Goal: Transaction & Acquisition: Purchase product/service

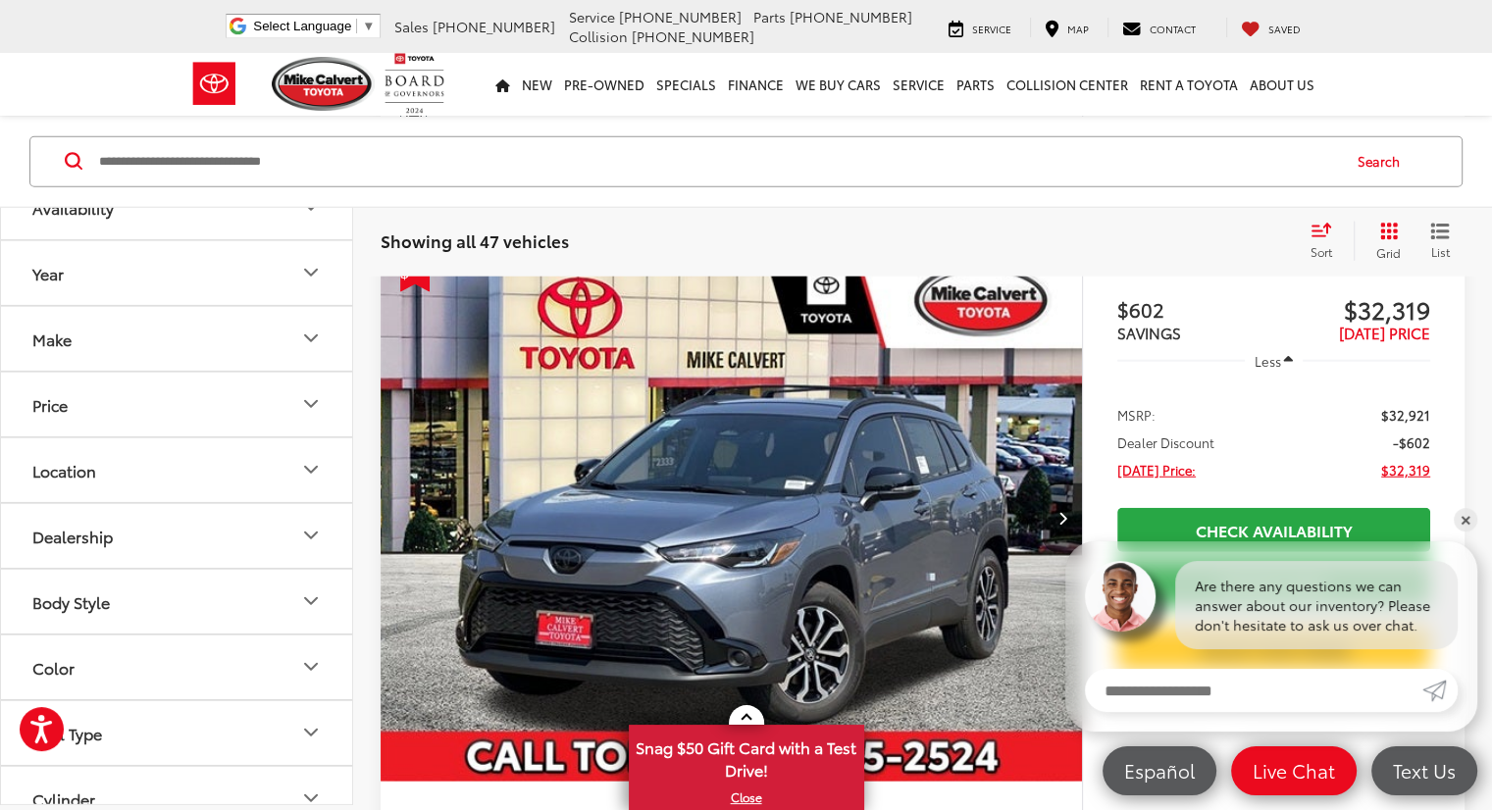
scroll to position [4807, 0]
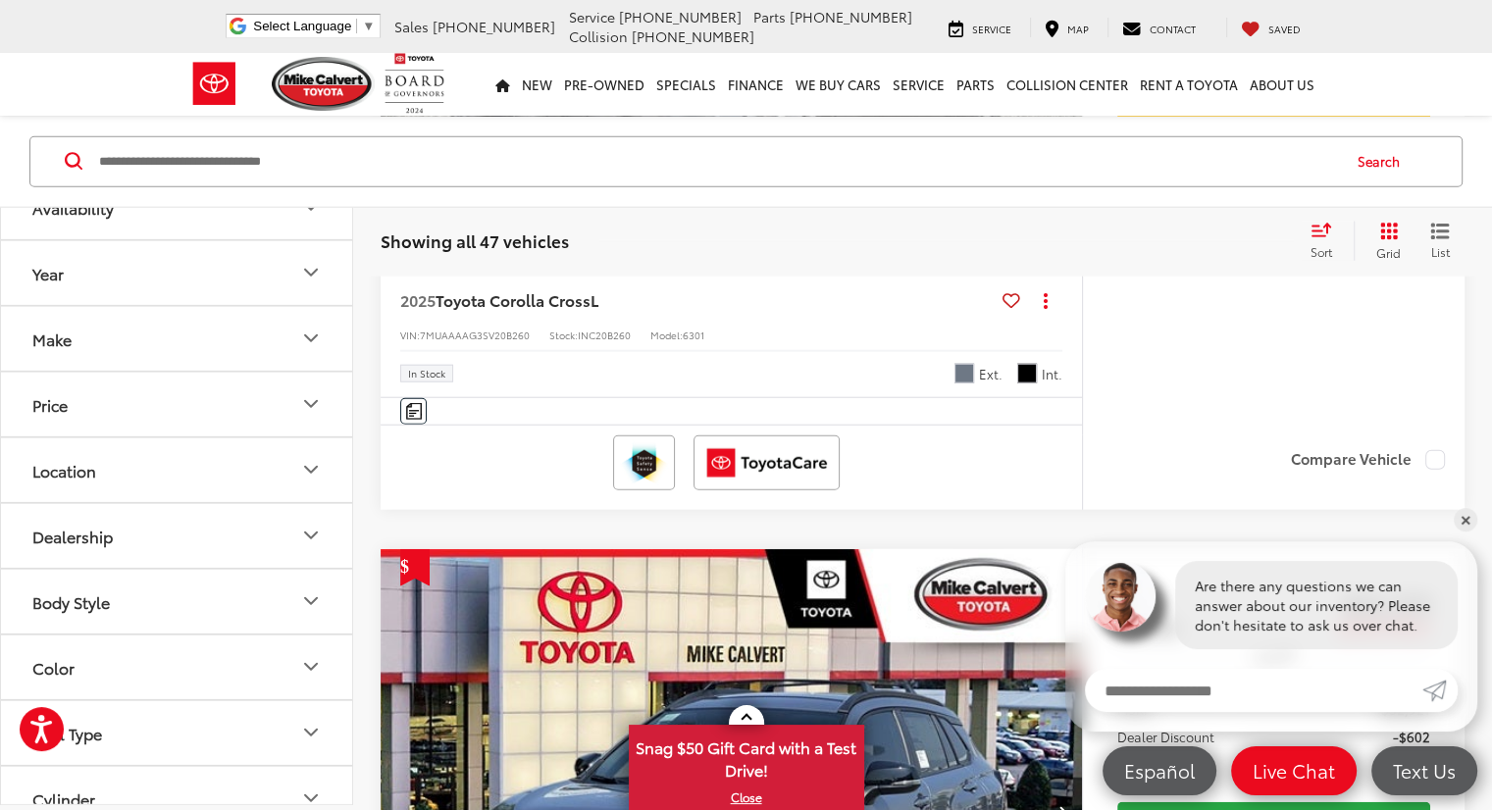
click at [1334, 241] on div "Sort" at bounding box center [1327, 240] width 53 height 39
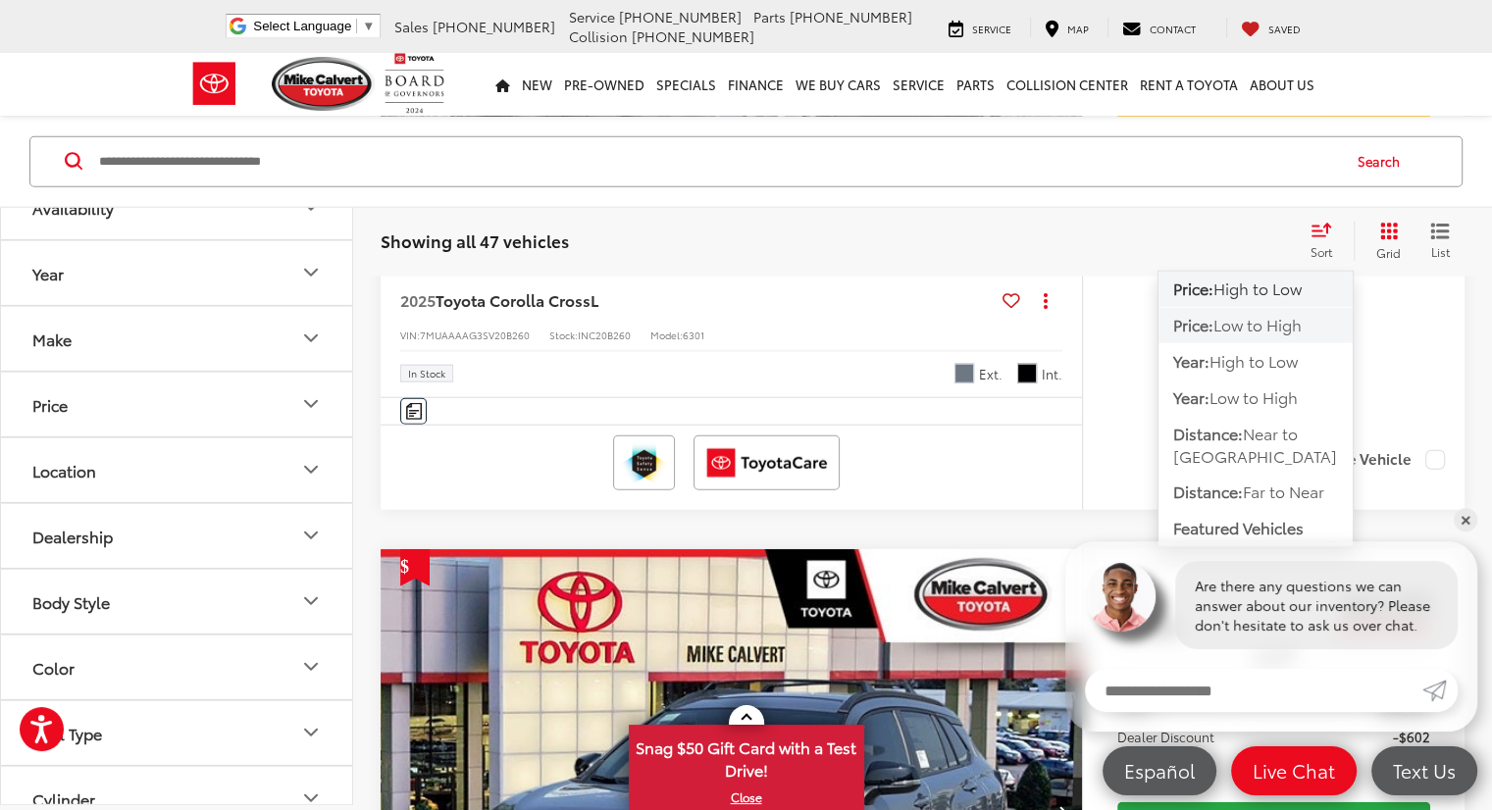
click at [1272, 319] on span "Low to High" at bounding box center [1257, 324] width 88 height 23
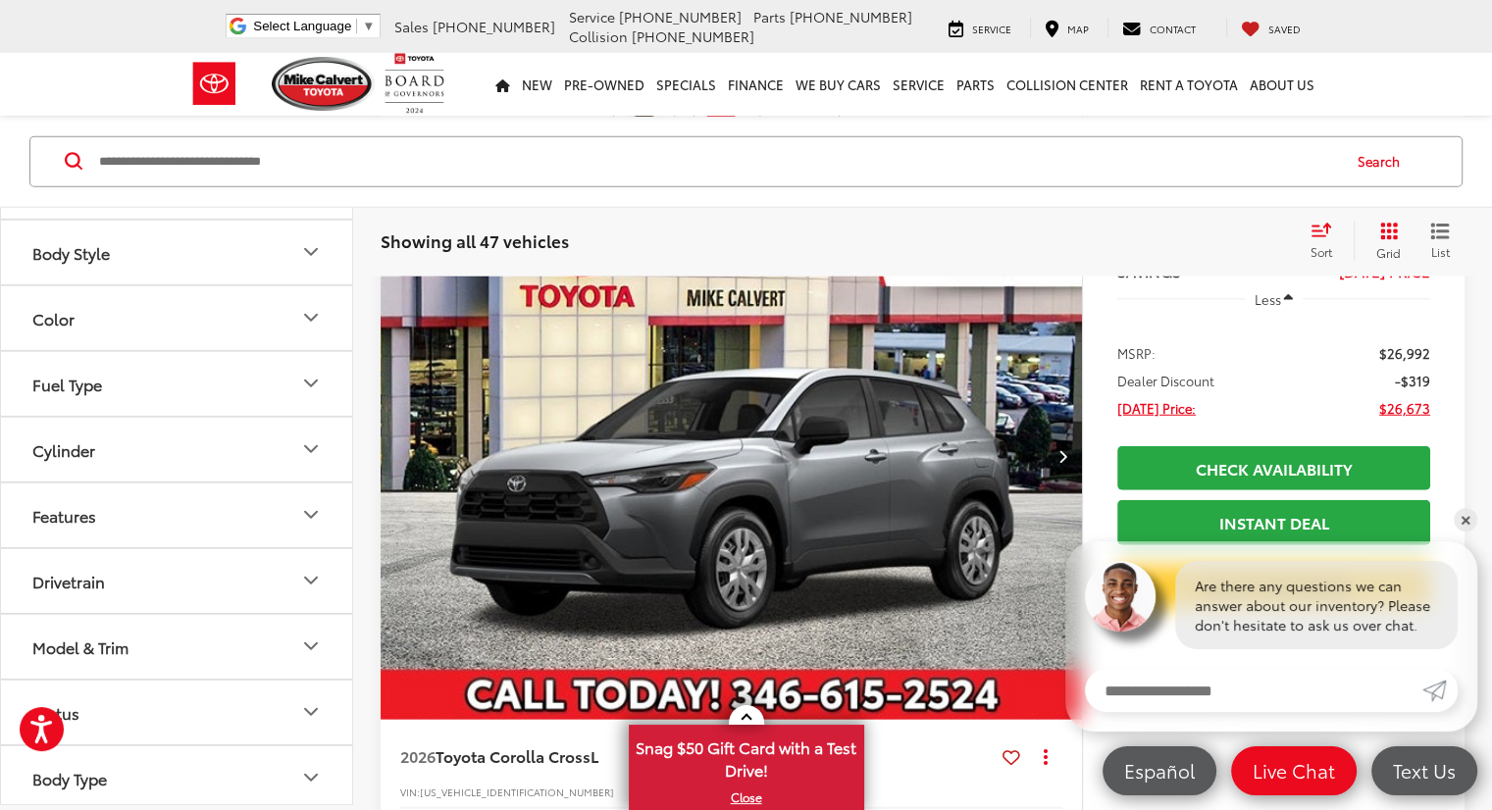
scroll to position [5203, 0]
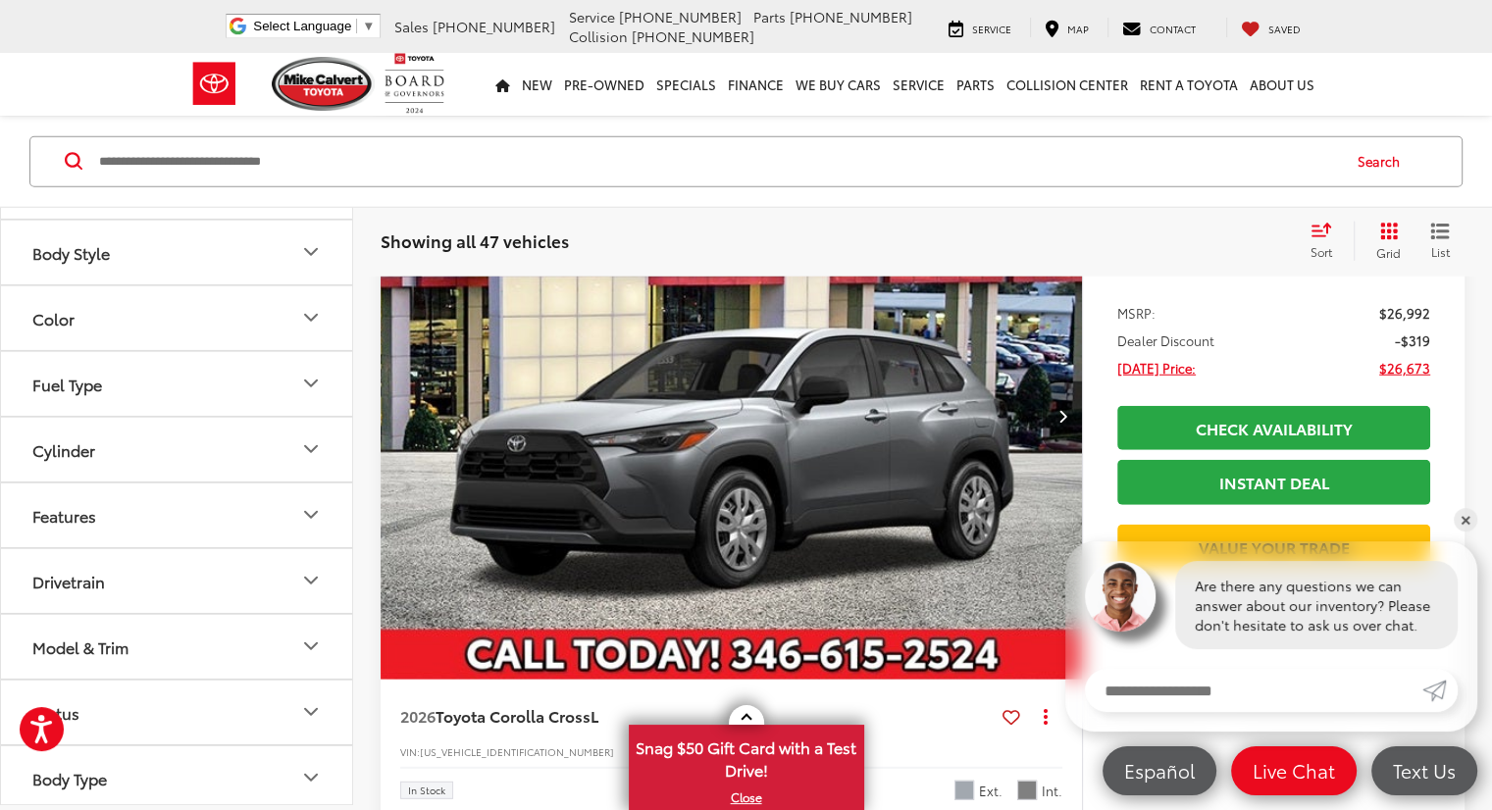
click at [278, 635] on button "Model & Trim" at bounding box center [177, 646] width 353 height 64
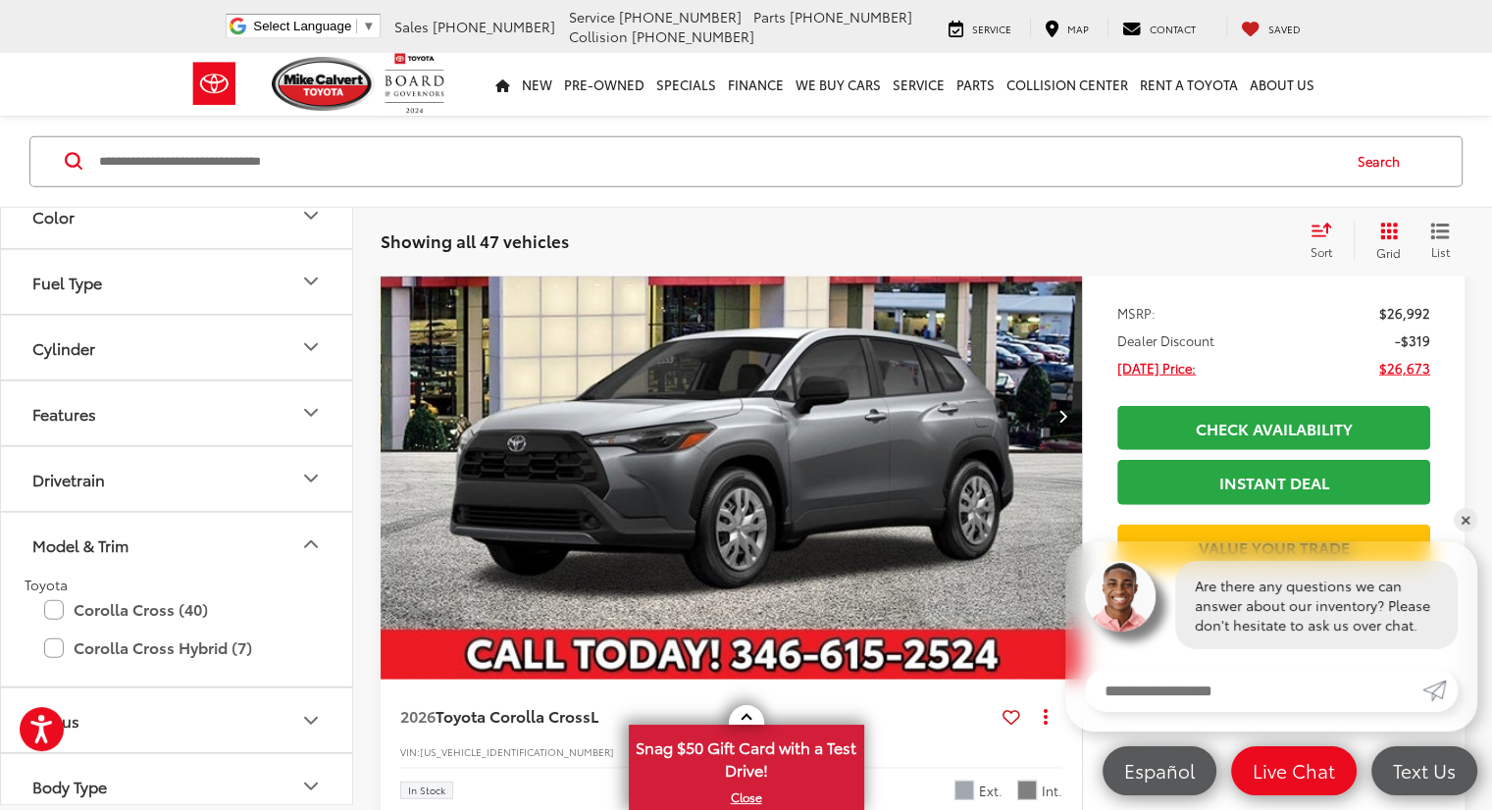
scroll to position [557, 0]
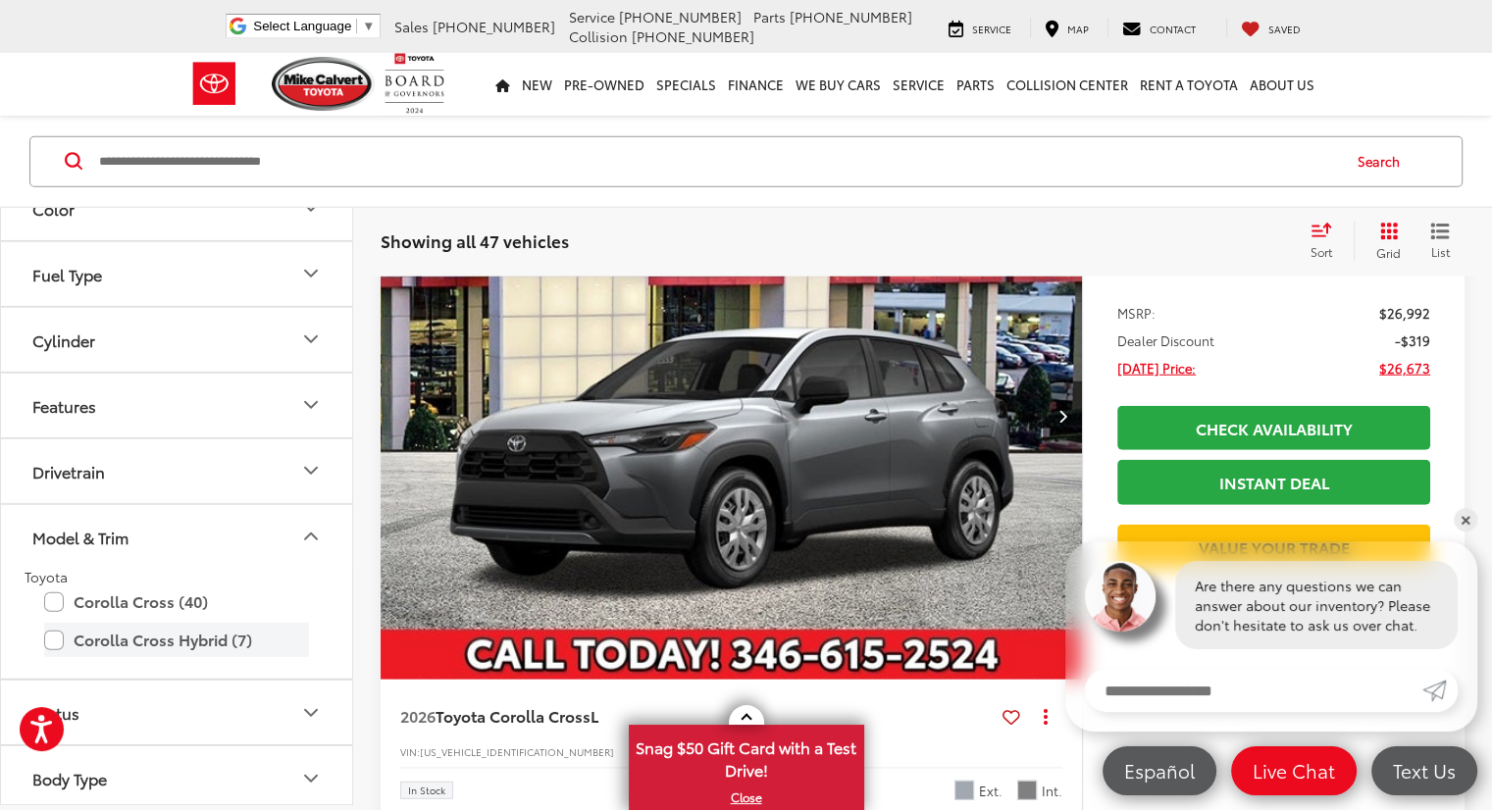
click at [130, 636] on label "Corolla Cross Hybrid (7)" at bounding box center [176, 640] width 265 height 34
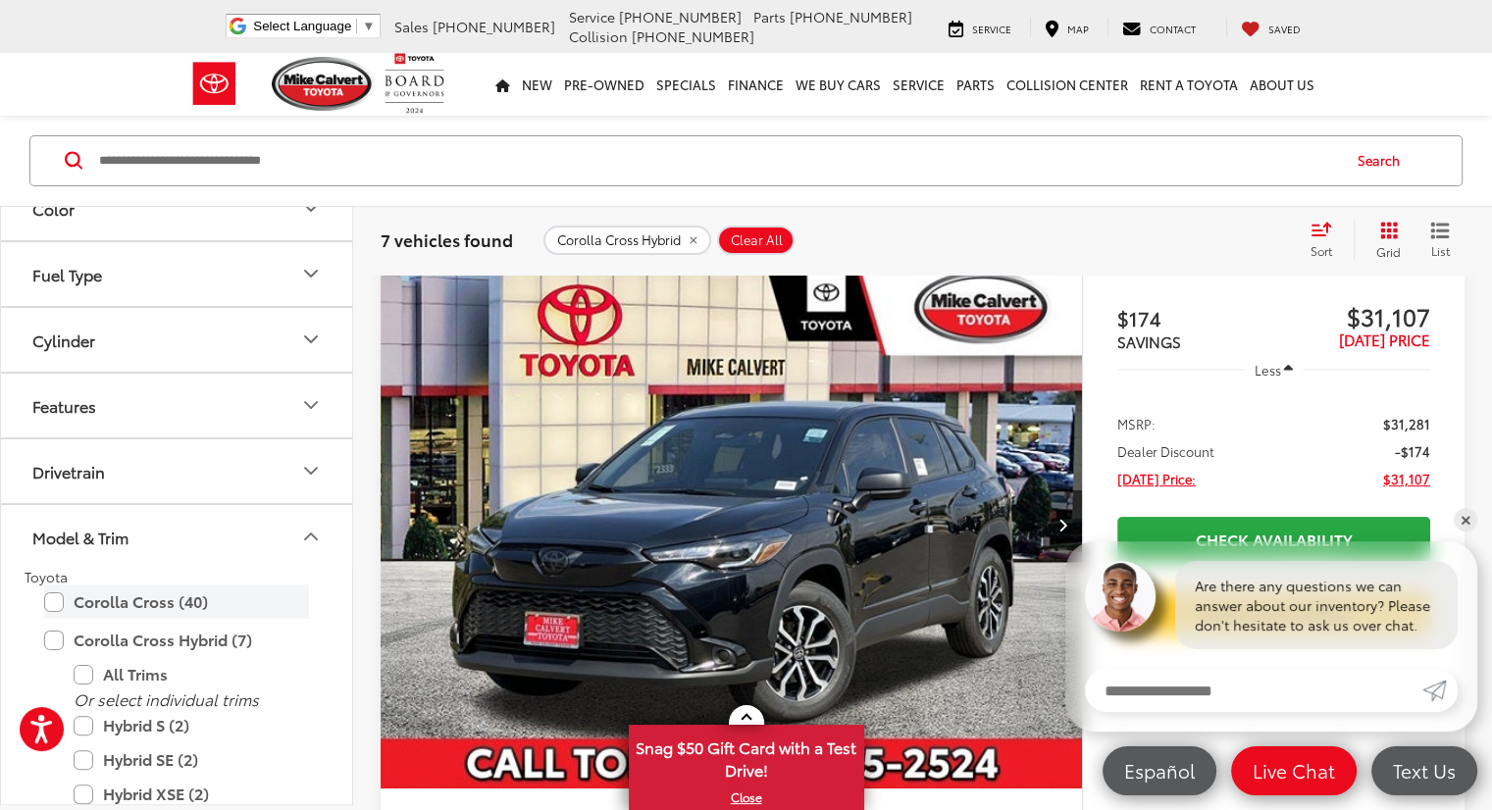
scroll to position [200, 0]
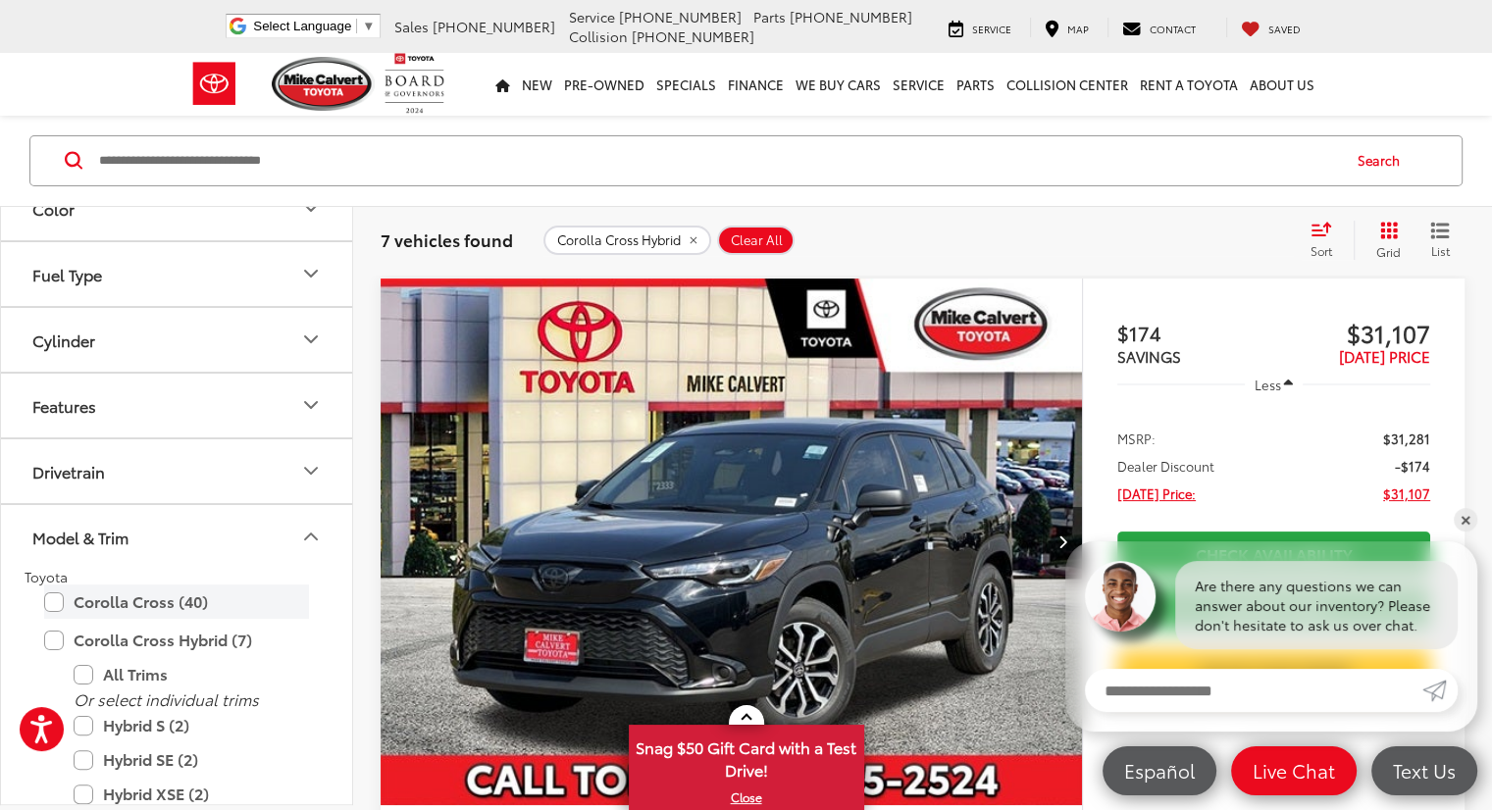
click at [102, 593] on label "Corolla Cross (40)" at bounding box center [176, 602] width 265 height 34
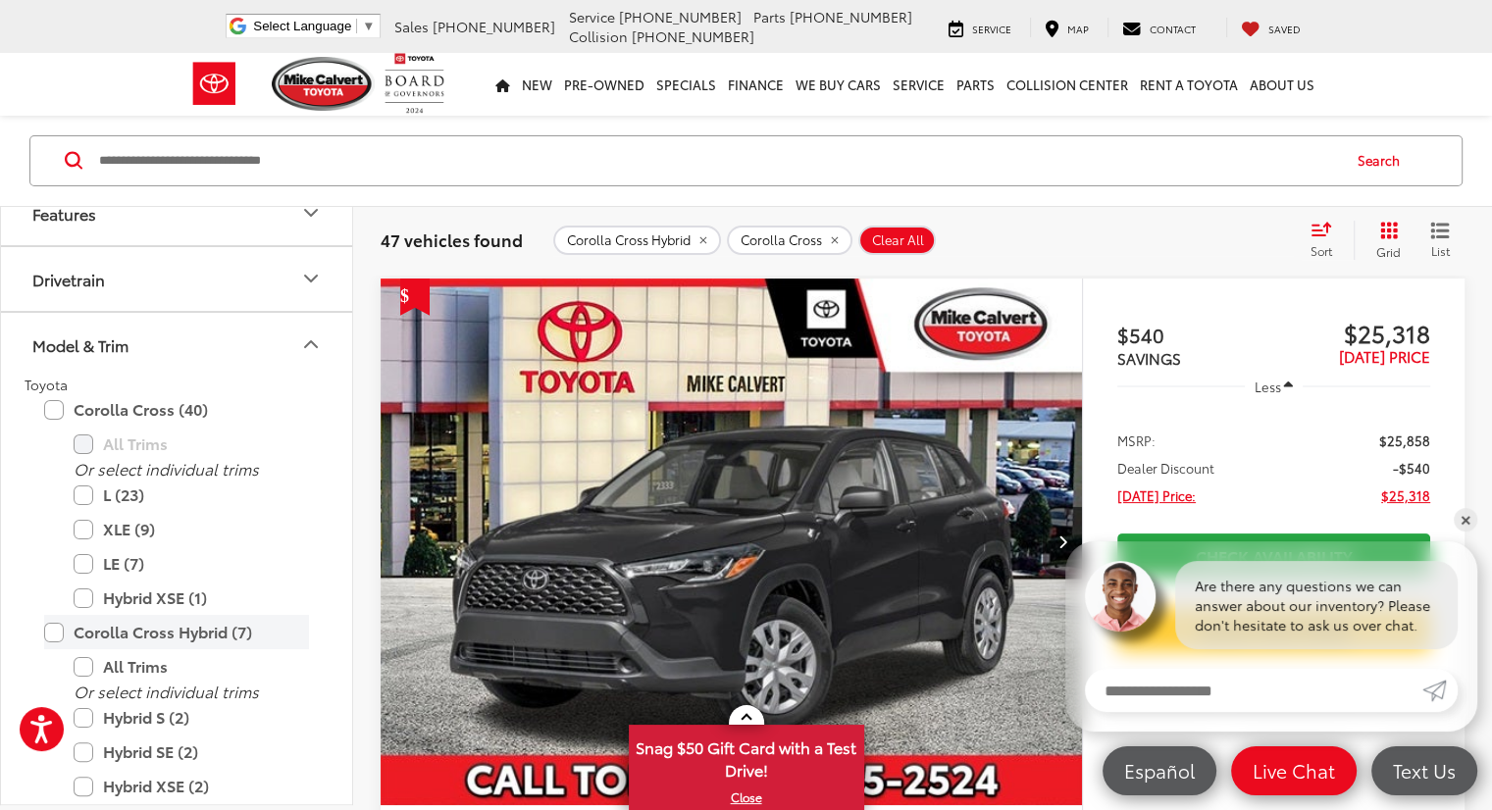
scroll to position [753, 0]
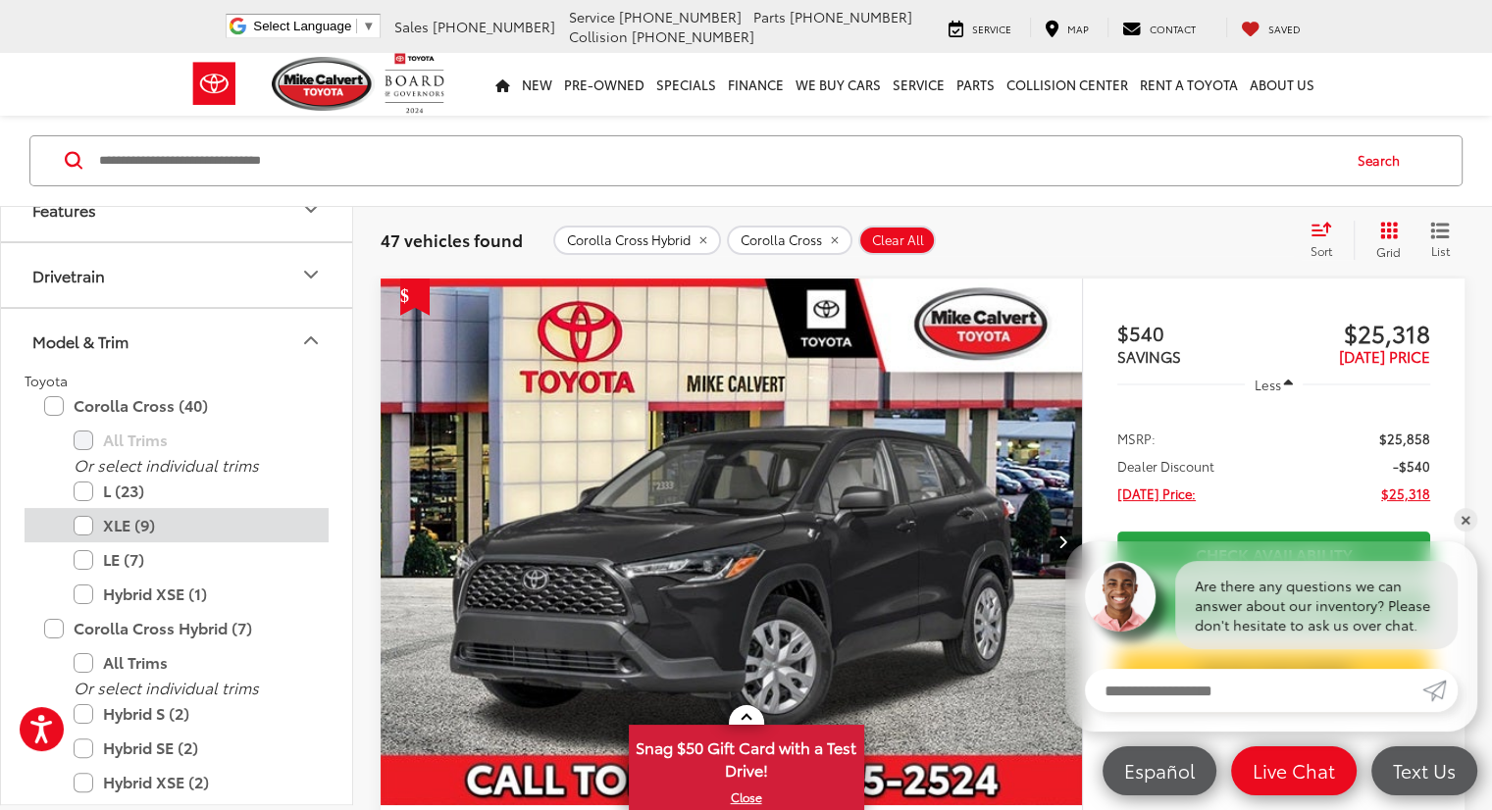
click at [95, 524] on label "XLE (9)" at bounding box center [191, 525] width 235 height 34
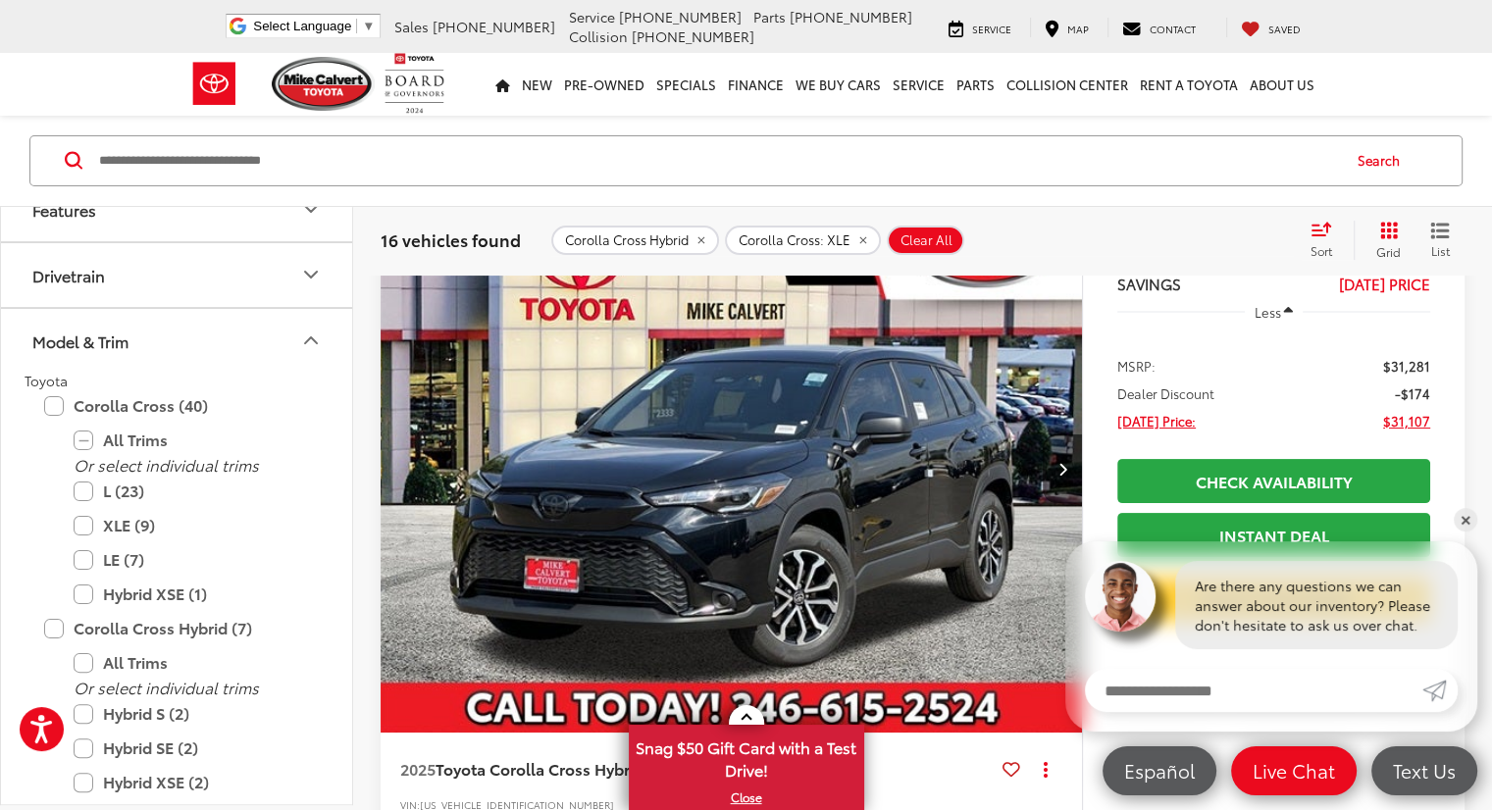
scroll to position [294, 0]
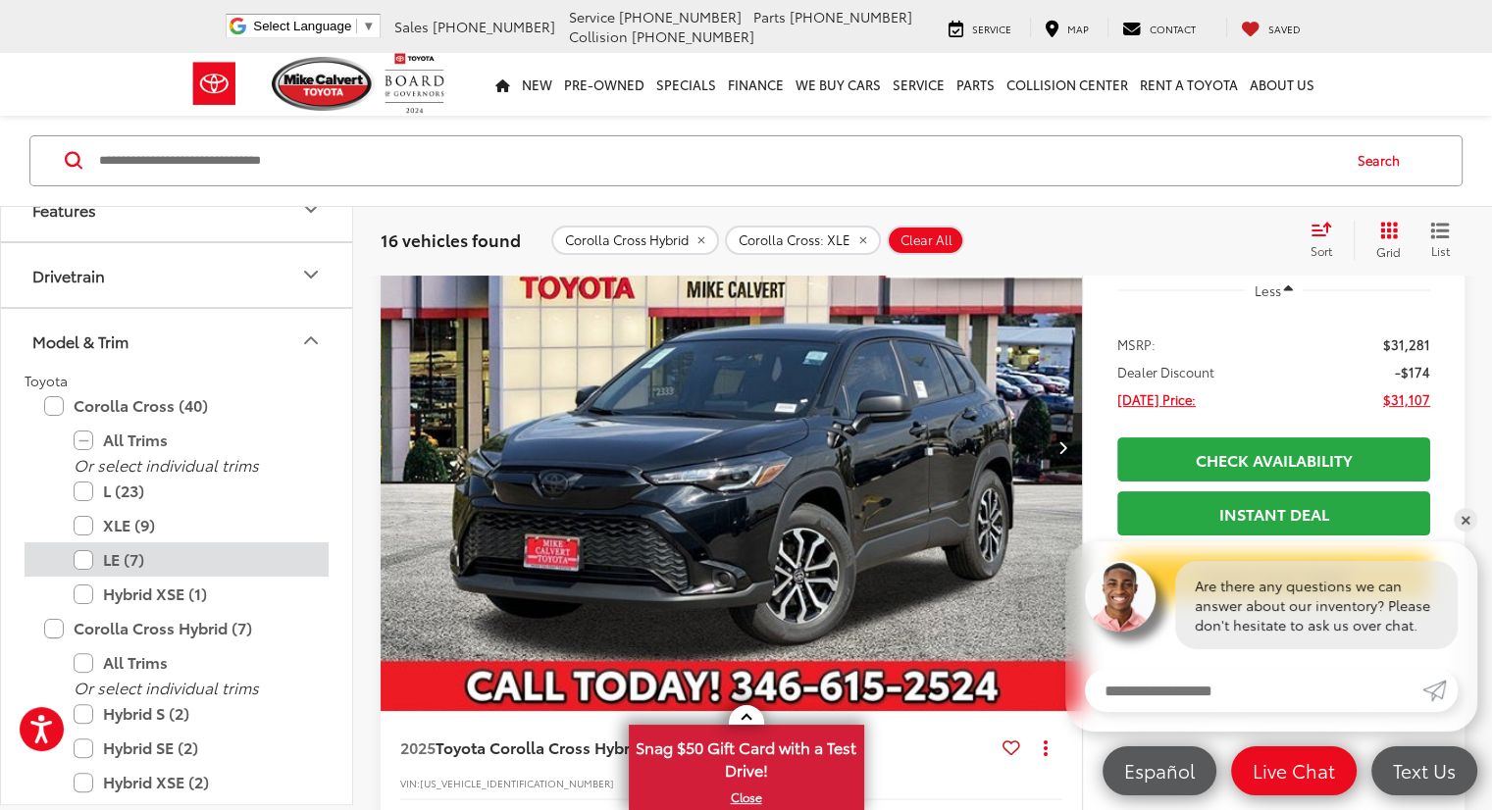
click at [122, 557] on label "LE (7)" at bounding box center [191, 559] width 235 height 34
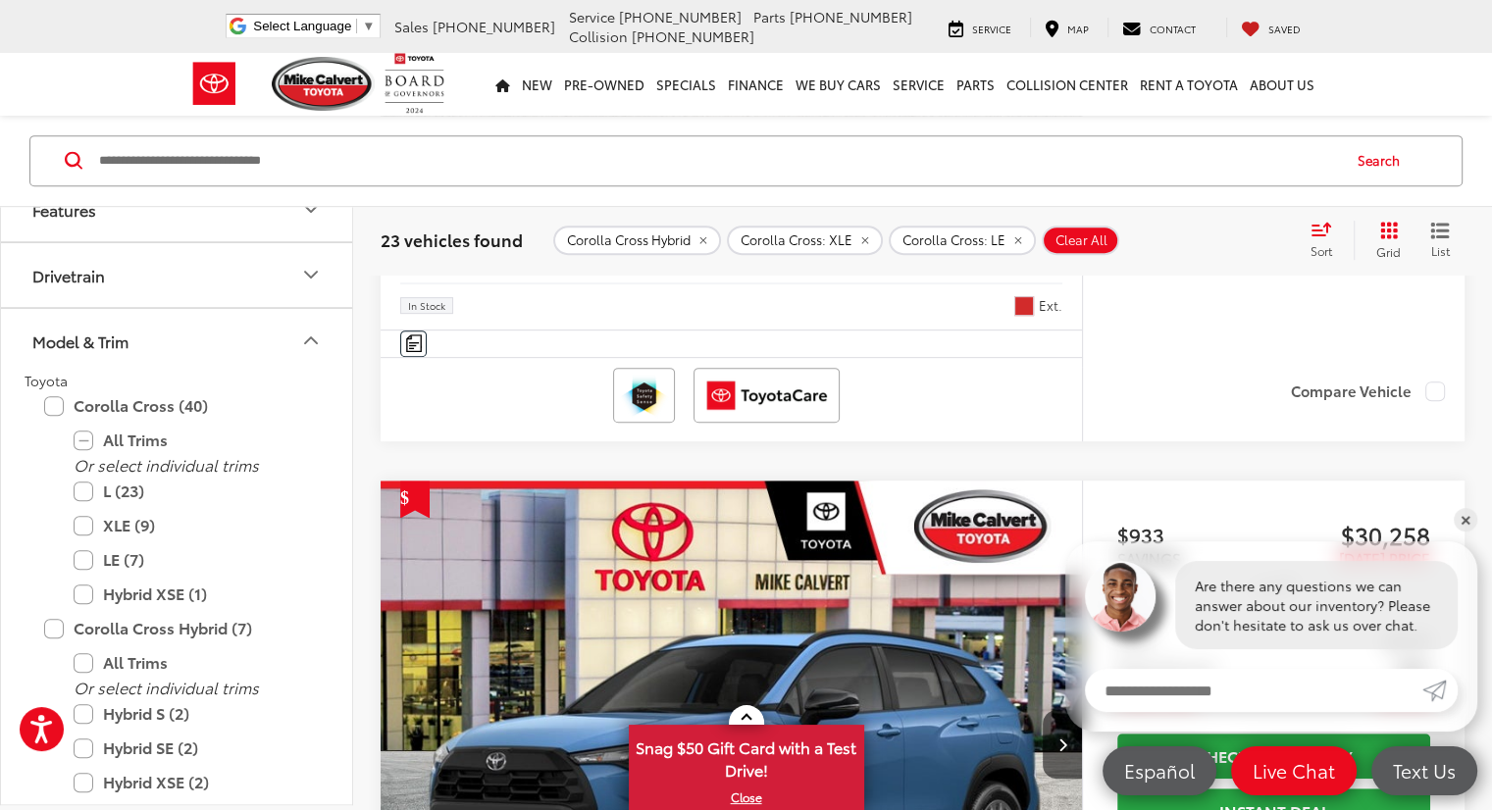
scroll to position [494, 0]
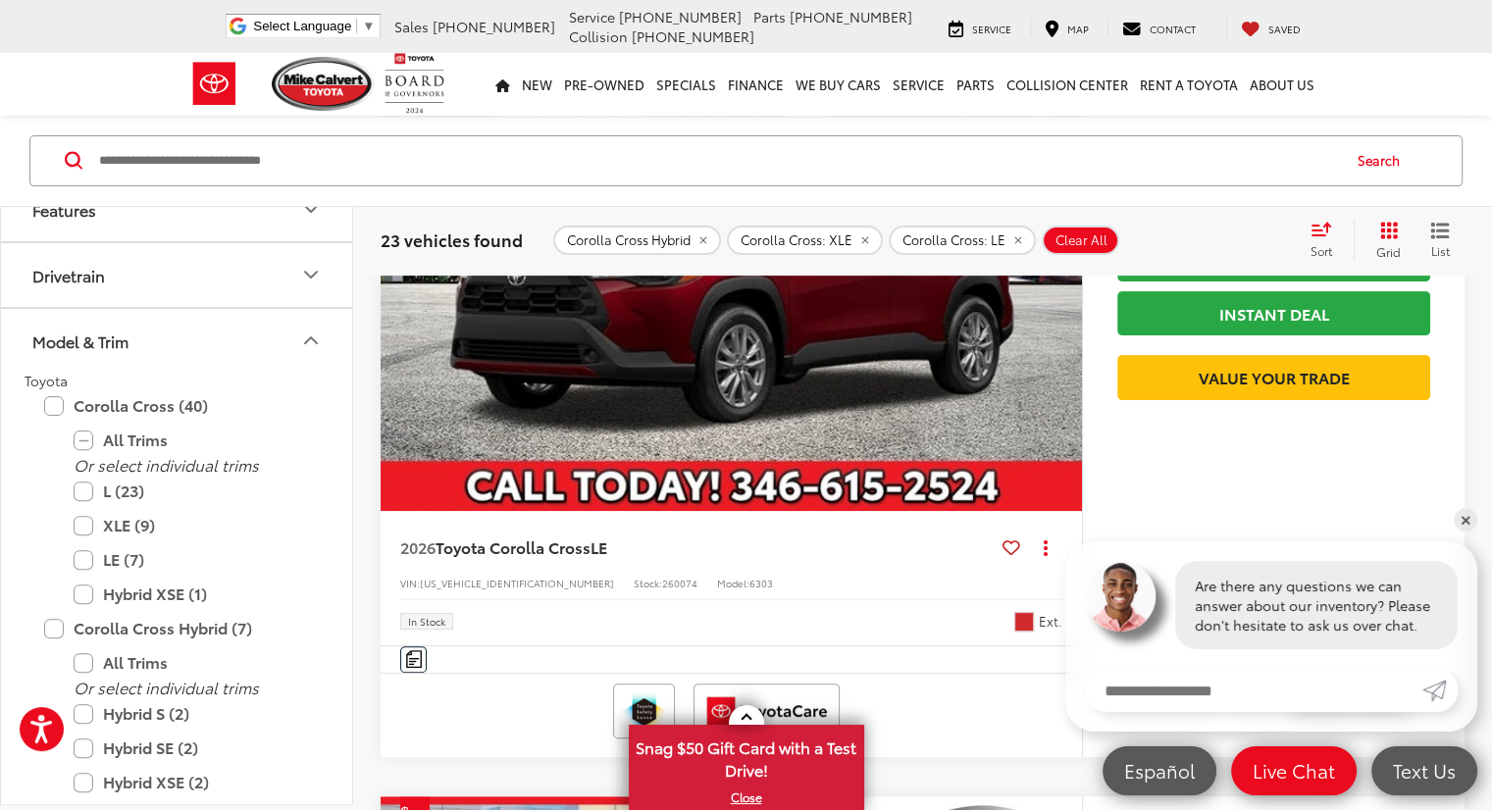
click at [1314, 234] on icon "Select sort value" at bounding box center [1322, 230] width 18 height 12
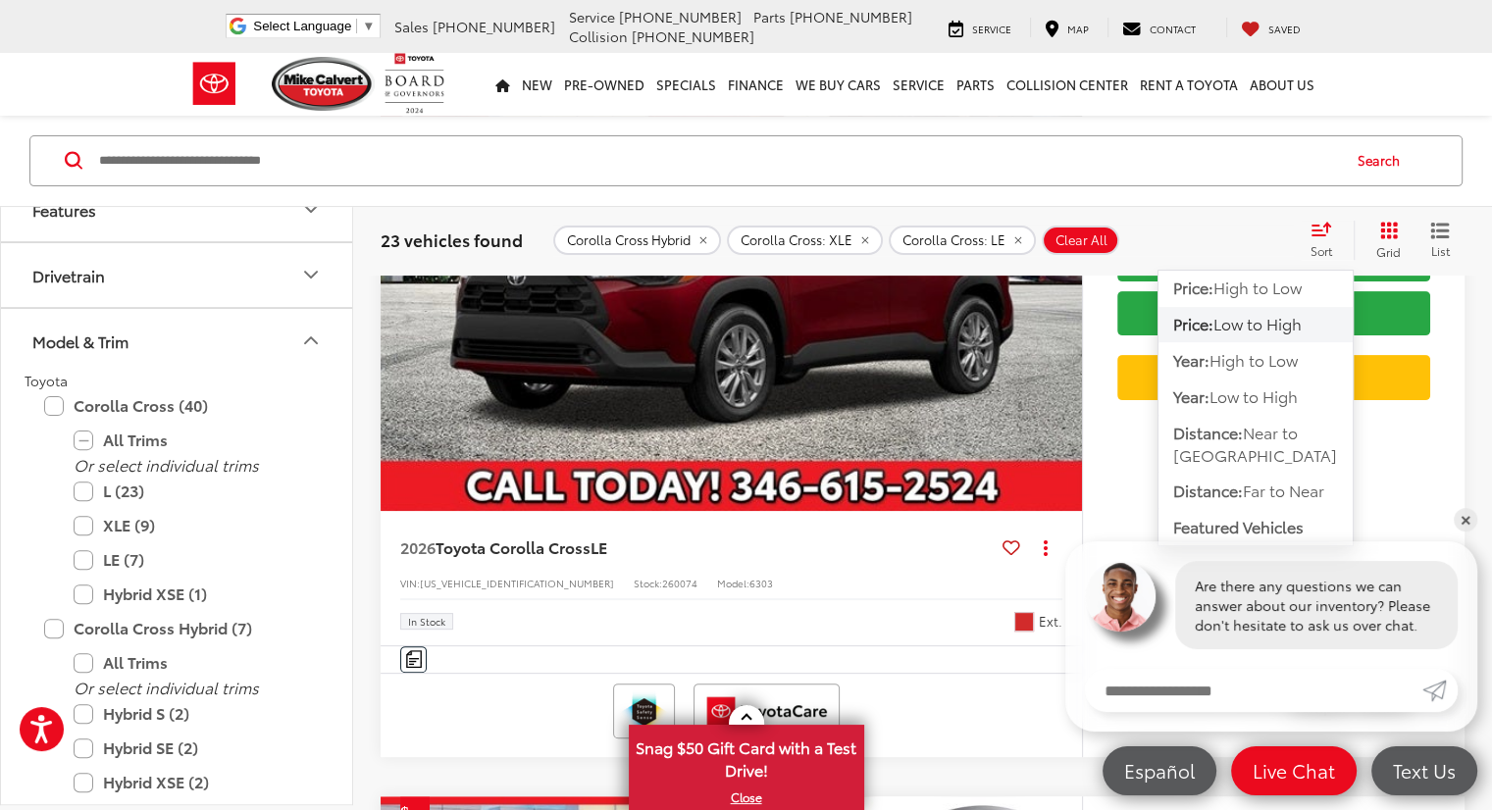
click at [1240, 321] on span "Low to High" at bounding box center [1257, 324] width 88 height 23
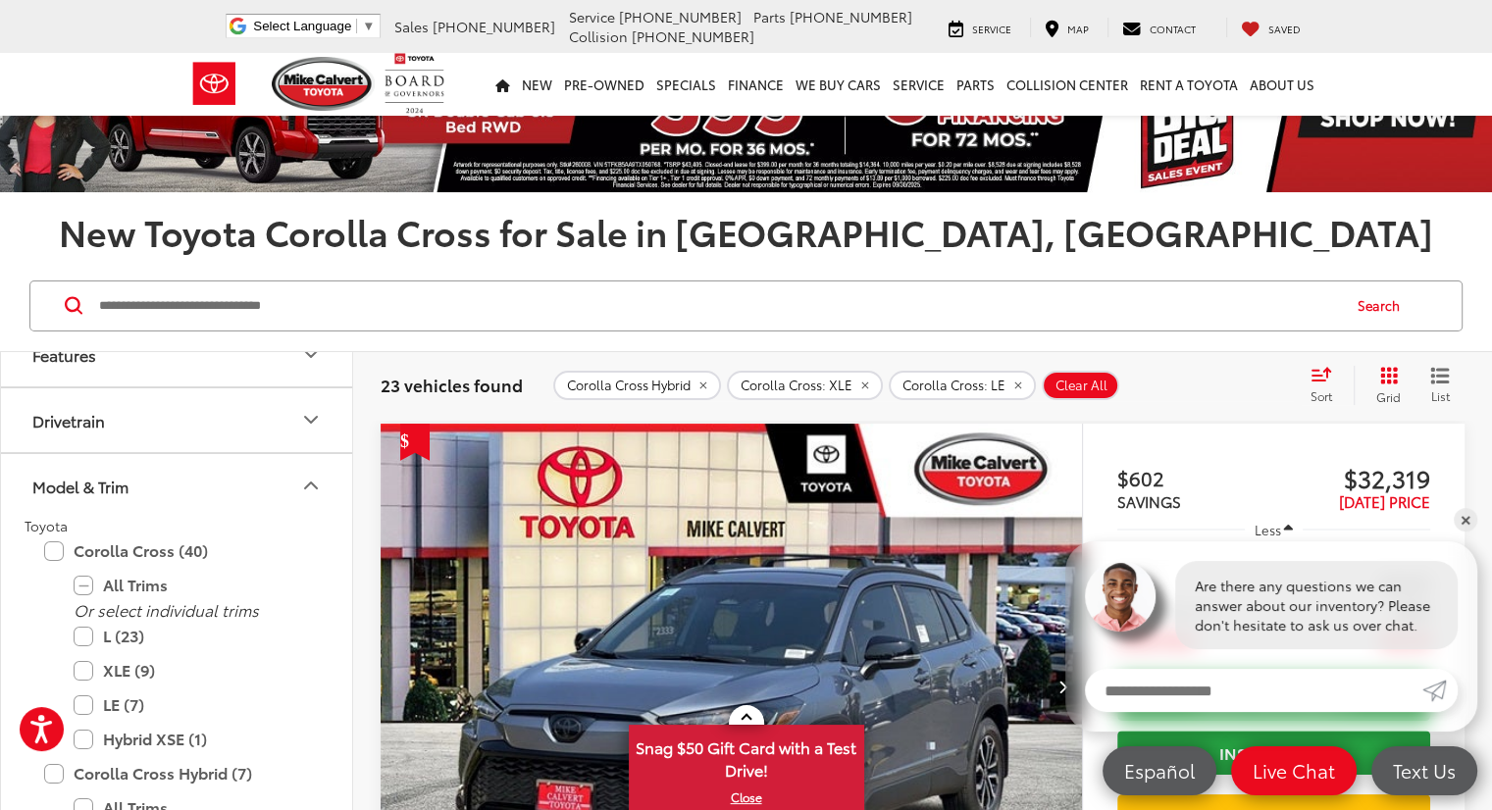
scroll to position [102, 0]
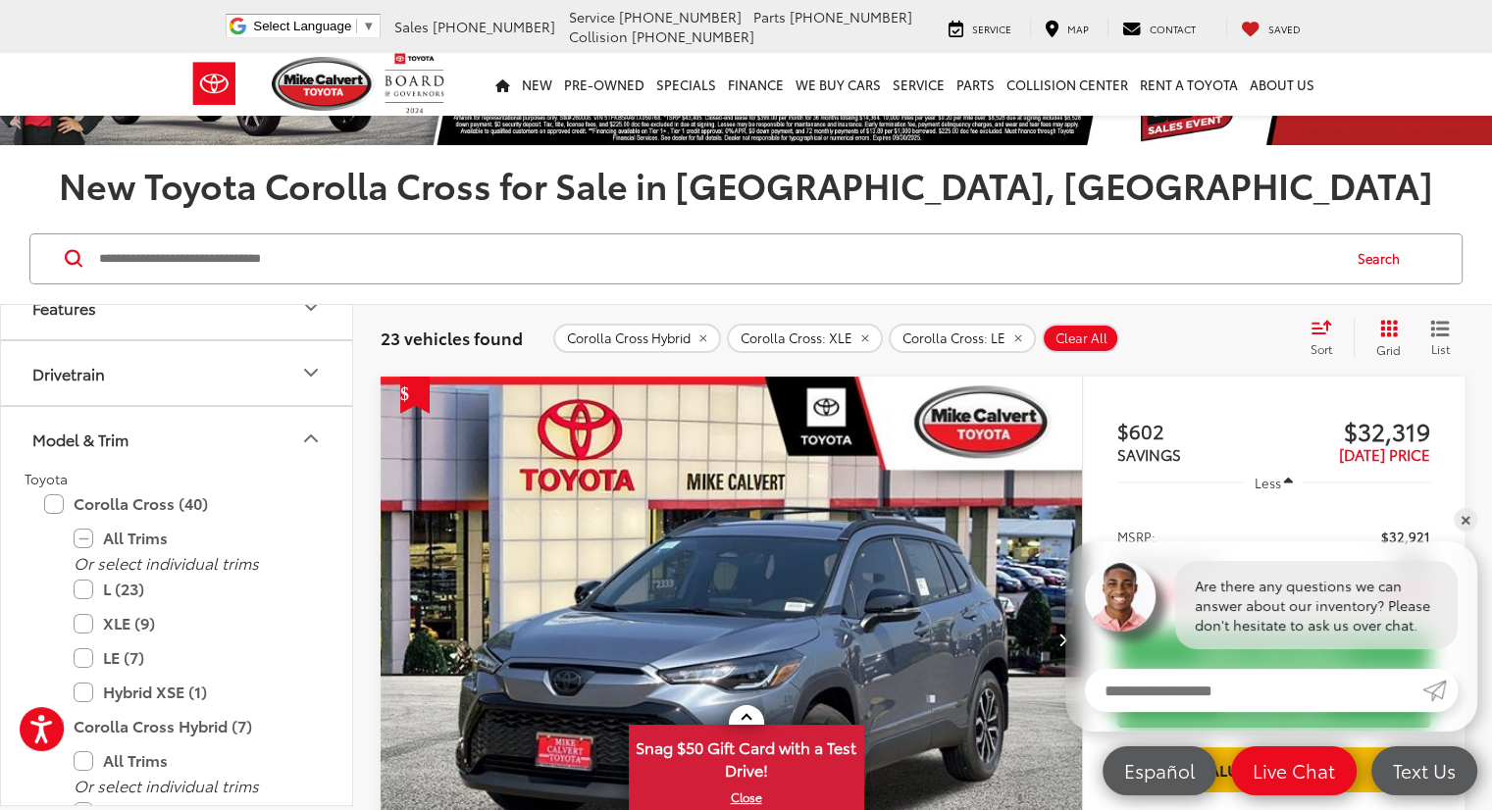
click at [1307, 328] on div "Sort" at bounding box center [1327, 338] width 53 height 39
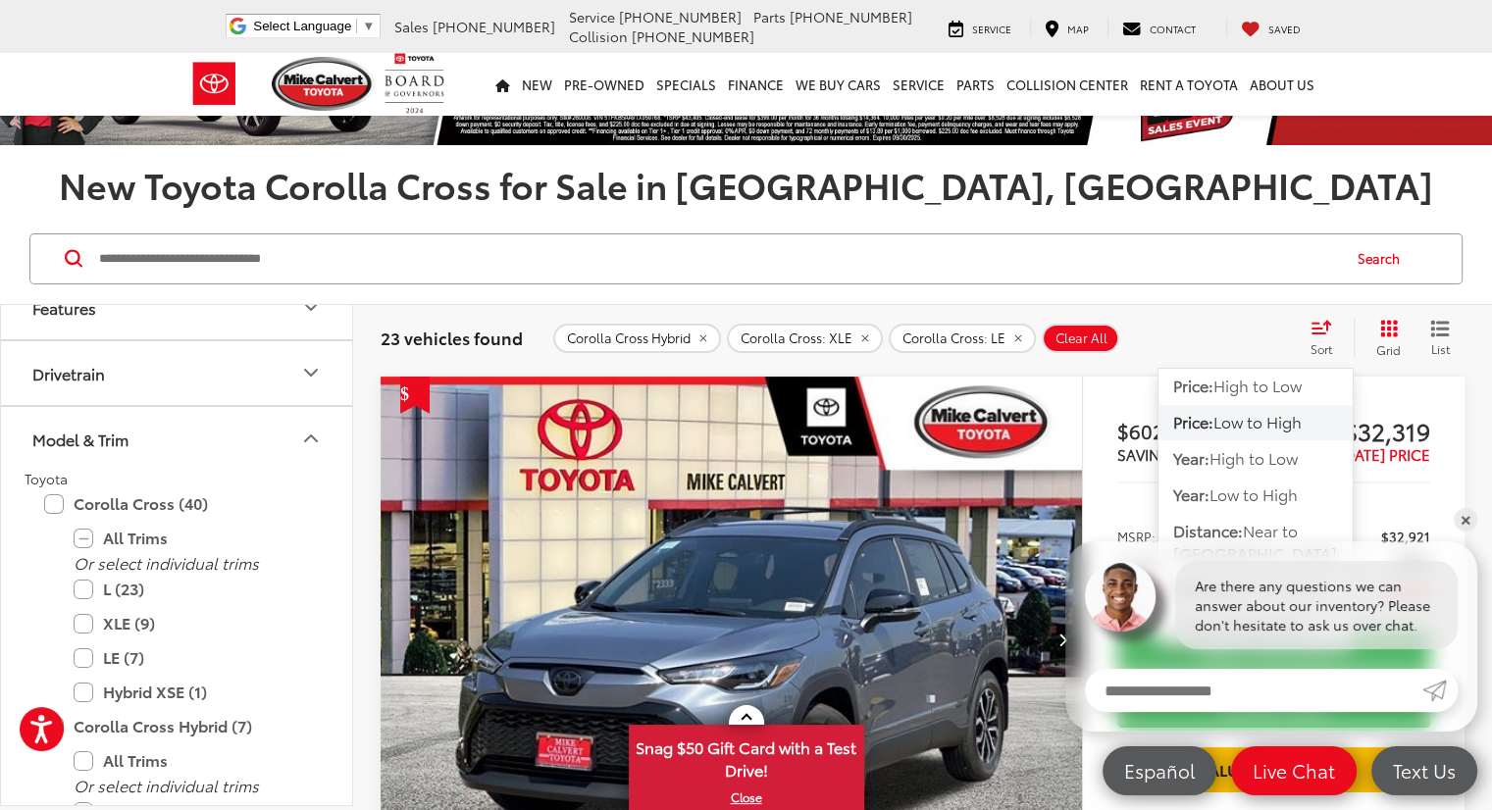
click at [1183, 425] on span "Price:" at bounding box center [1193, 421] width 40 height 23
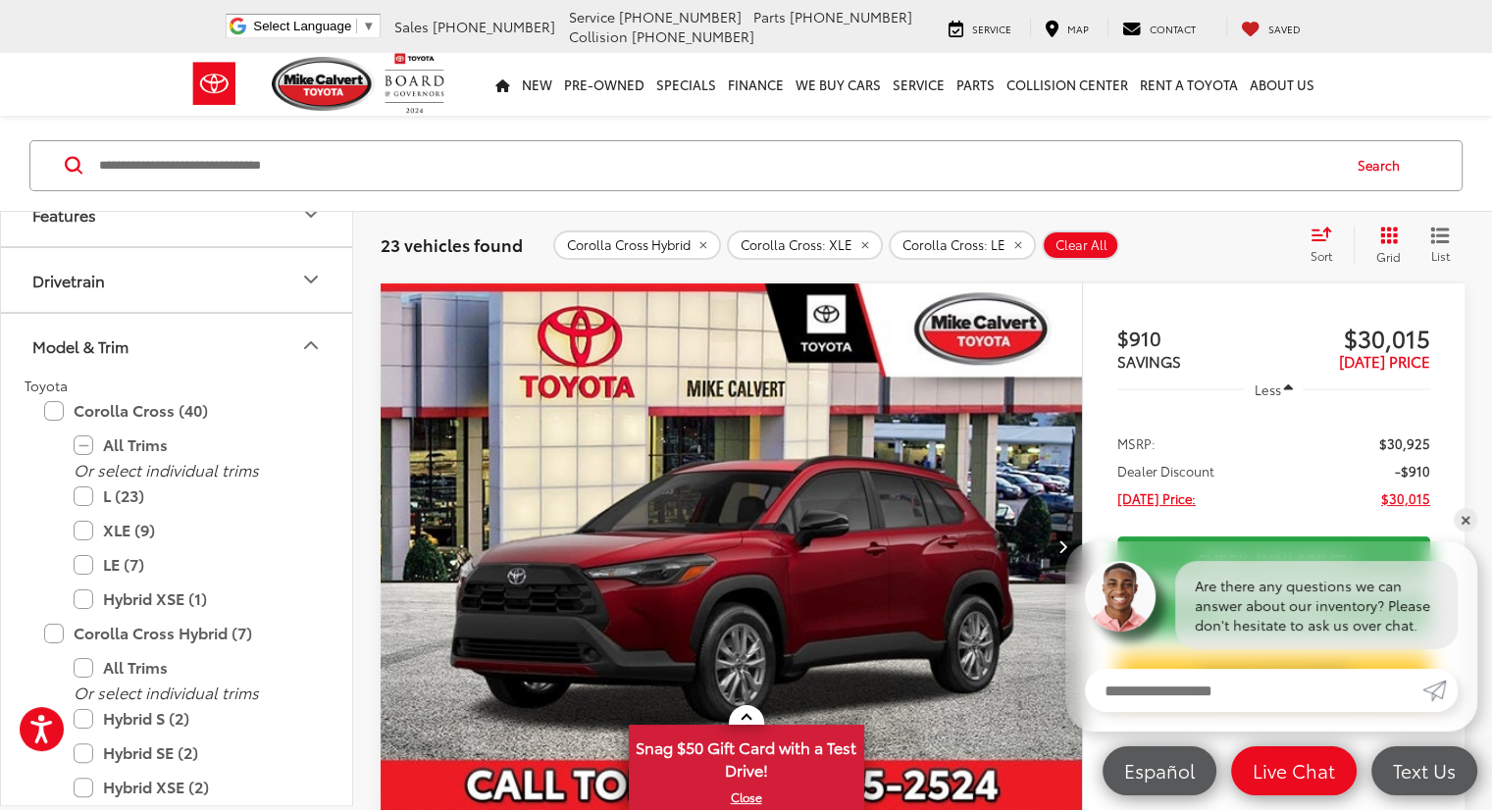
scroll to position [200, 0]
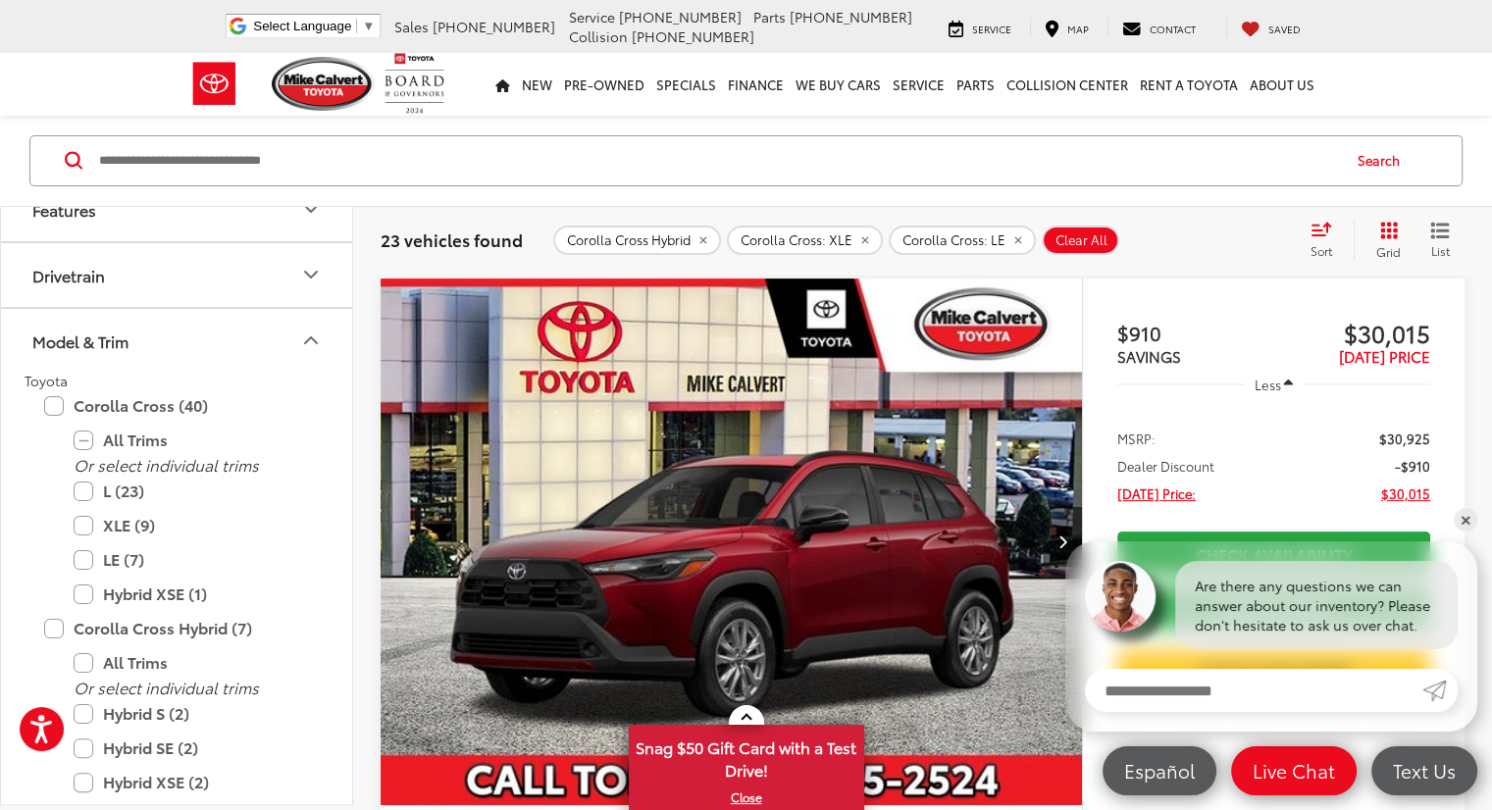
click at [672, 488] on img "2026 Toyota Corolla Cross LE 0" at bounding box center [732, 543] width 704 height 528
